Goal: Task Accomplishment & Management: Use online tool/utility

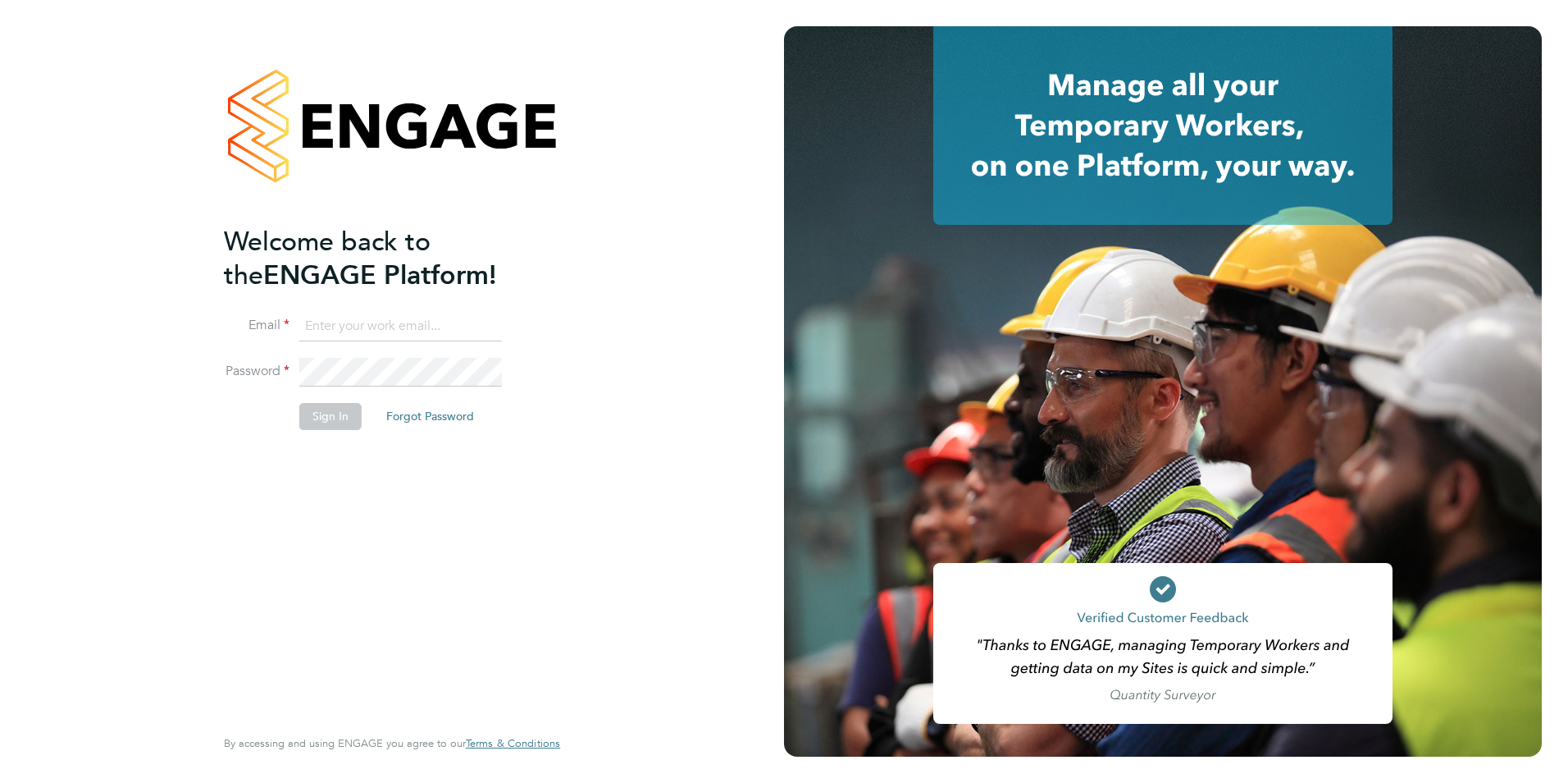
type input "[EMAIL_ADDRESS][DOMAIN_NAME]"
click at [326, 431] on li "Sign In Forgot Password" at bounding box center [384, 424] width 320 height 43
click at [330, 423] on button "Sign In" at bounding box center [331, 416] width 62 height 26
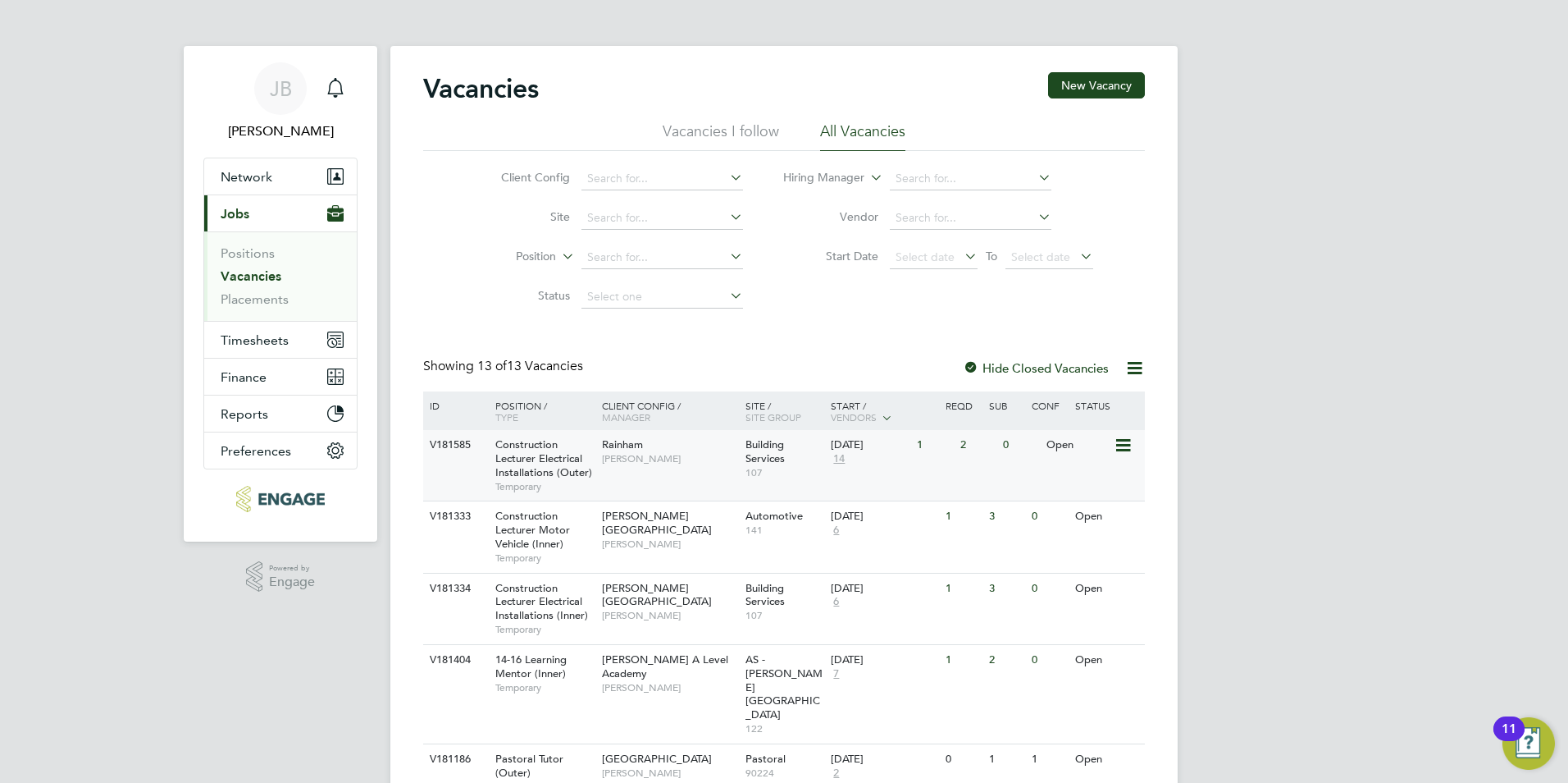
click at [515, 466] on span "Construction Lecturer Electrical Installations (Outer)" at bounding box center [544, 459] width 97 height 42
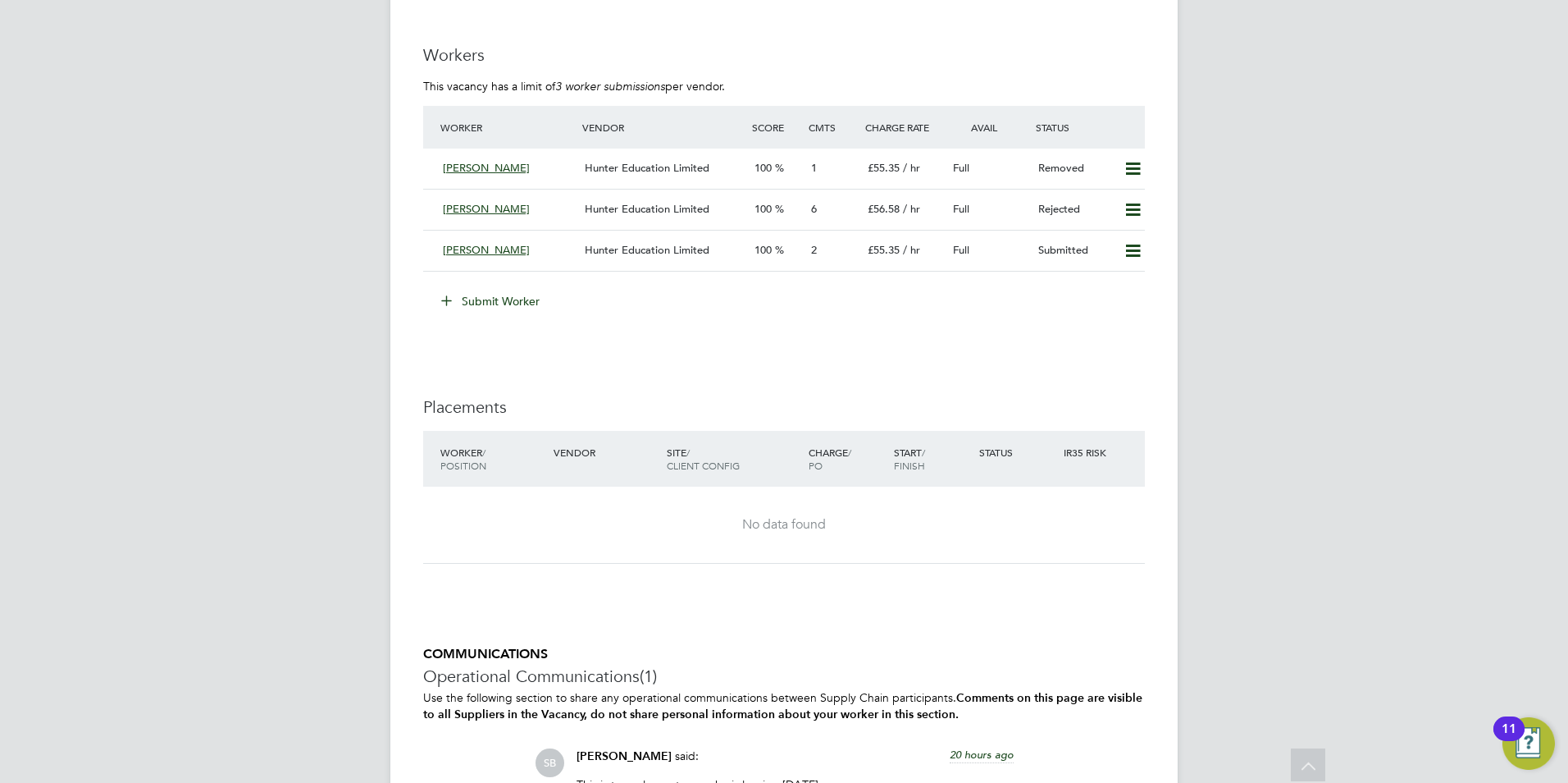
scroll to position [3056, 0]
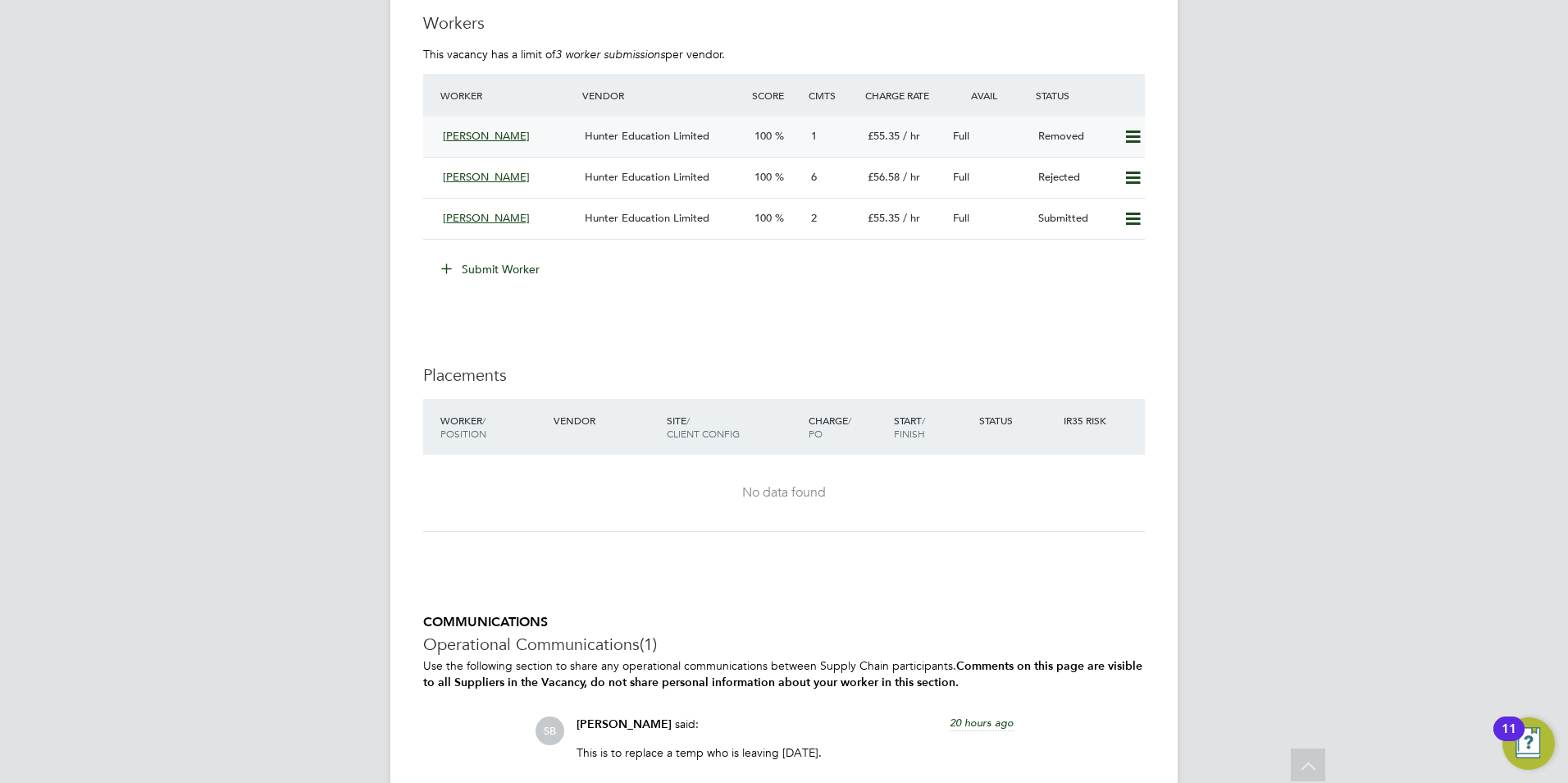
click at [1139, 135] on icon at bounding box center [1133, 137] width 20 height 13
click at [1095, 174] on li "Resubmit" at bounding box center [1106, 171] width 69 height 23
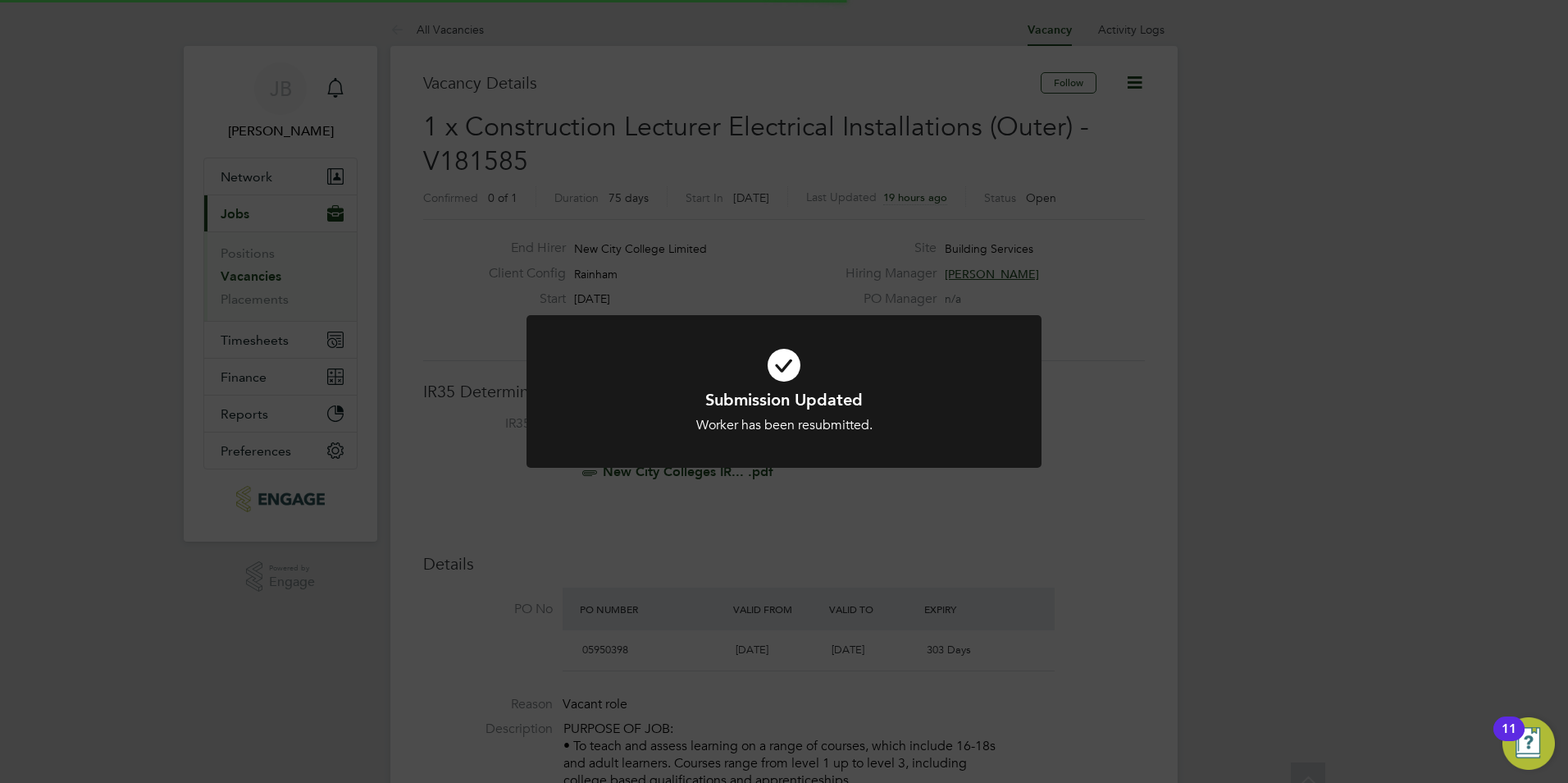
scroll to position [48, 115]
click at [805, 229] on div "Submission Updated Worker has been resubmitted. Cancel Okay" at bounding box center [784, 391] width 1568 height 783
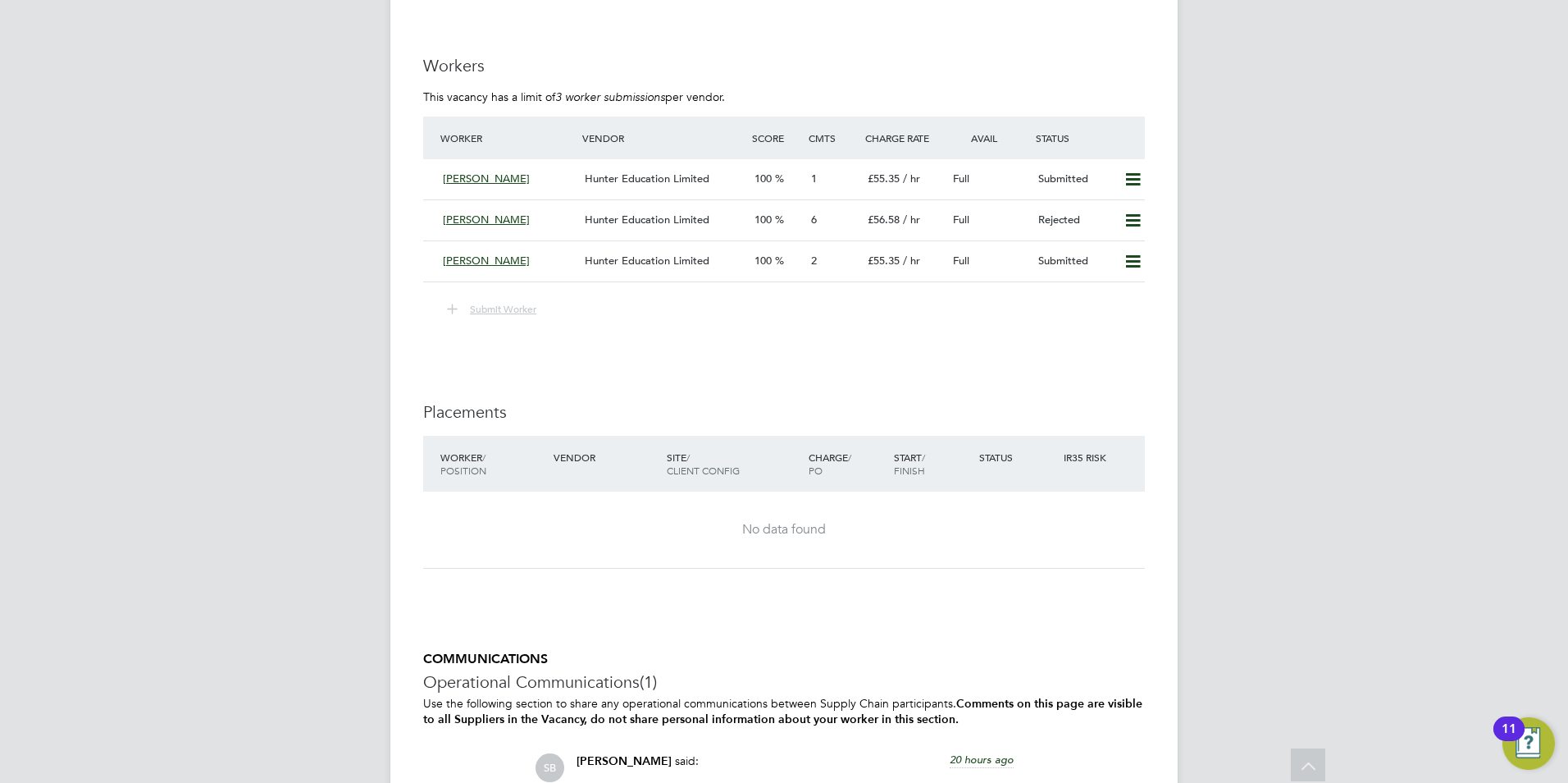
scroll to position [3017, 0]
click at [1135, 216] on icon at bounding box center [1133, 217] width 20 height 13
click at [1139, 214] on icon at bounding box center [1133, 217] width 20 height 13
click at [1138, 252] on icon at bounding box center [1133, 259] width 20 height 13
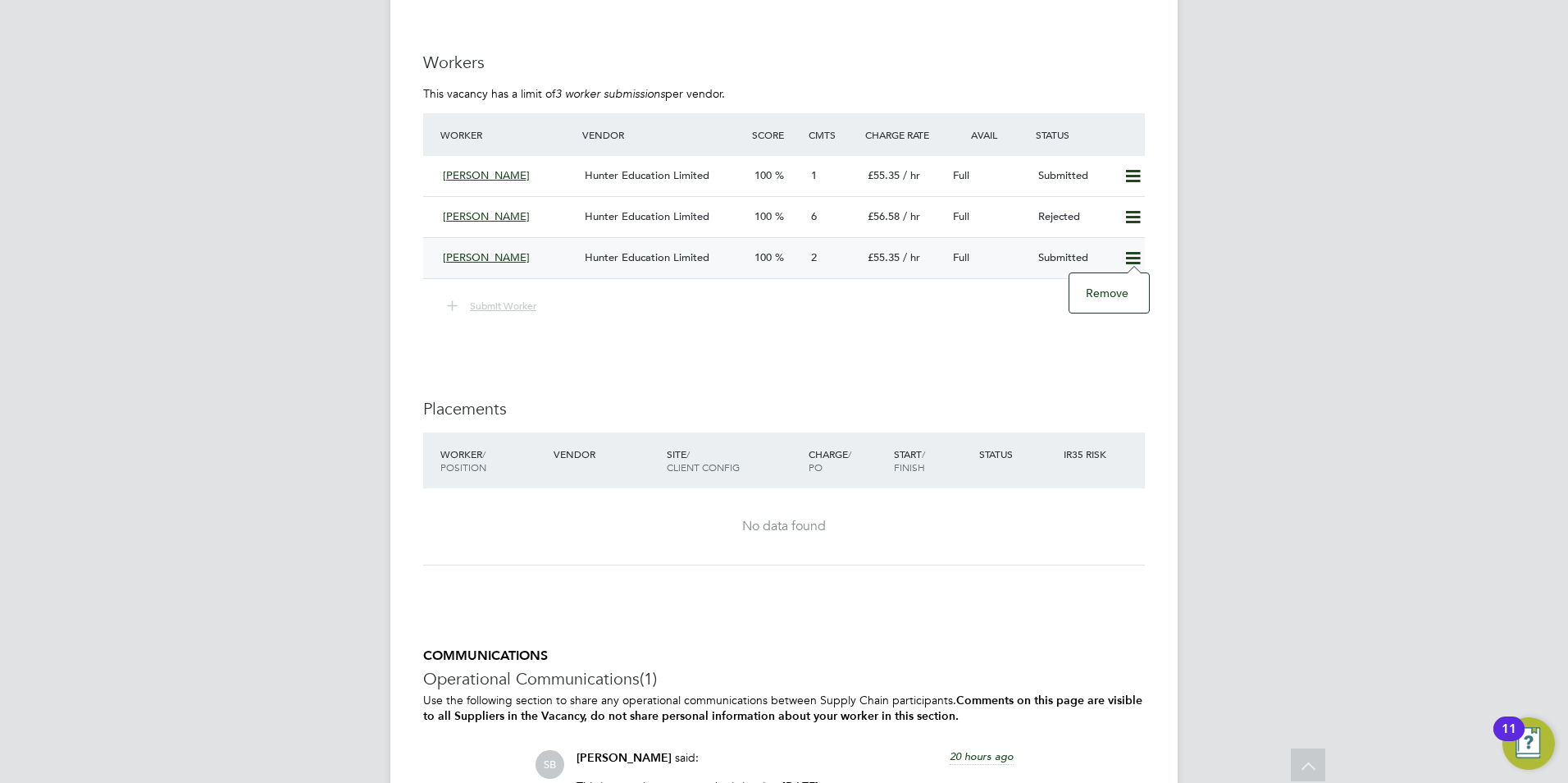
click at [911, 307] on div "Submit Worker" at bounding box center [784, 305] width 721 height 21
